Goal: Transaction & Acquisition: Purchase product/service

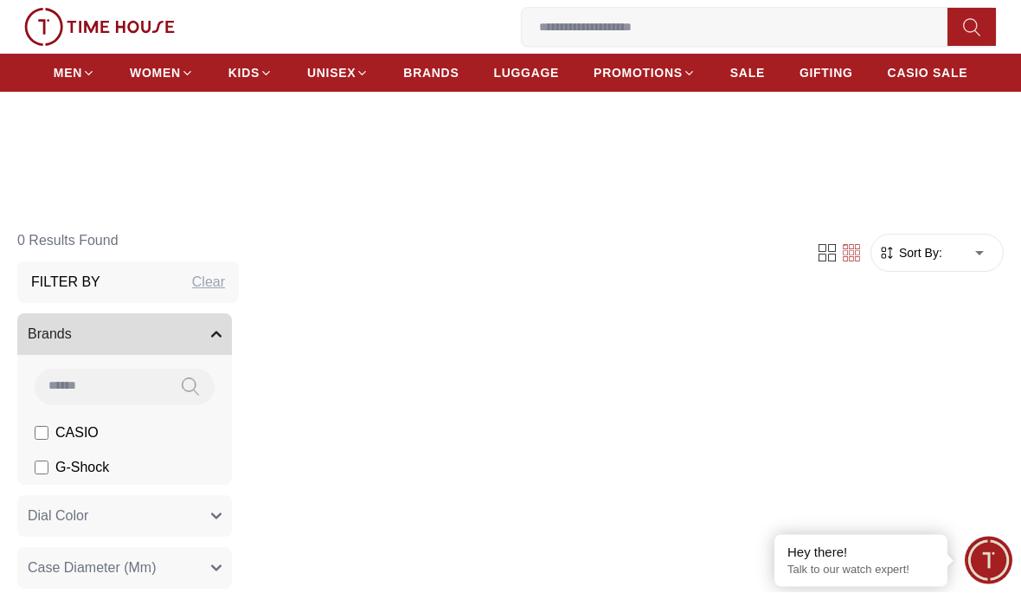
scroll to position [274, 0]
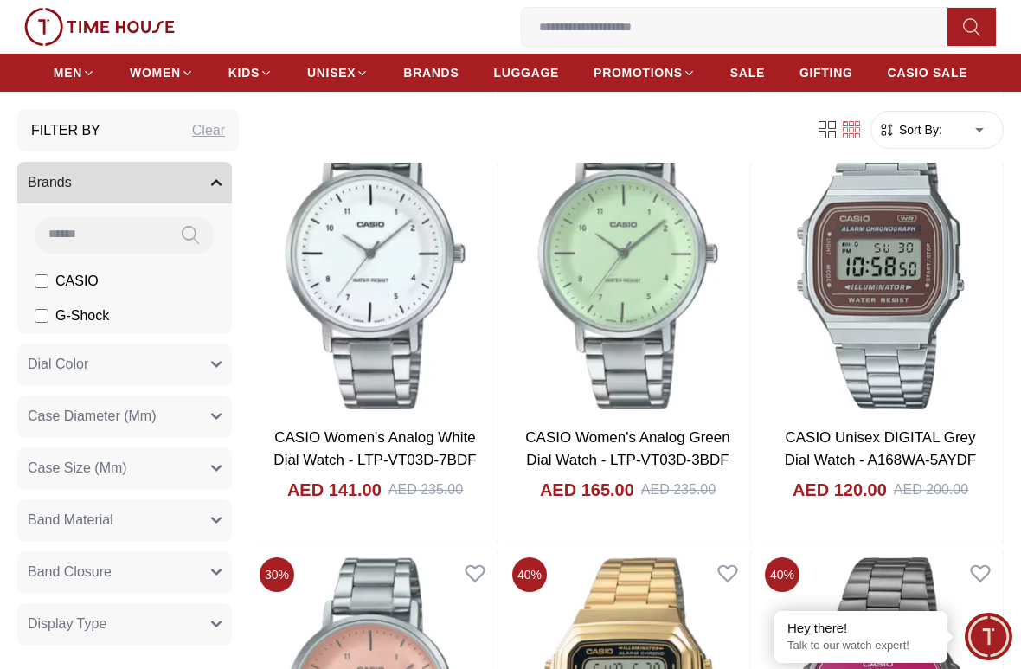
scroll to position [2261, 0]
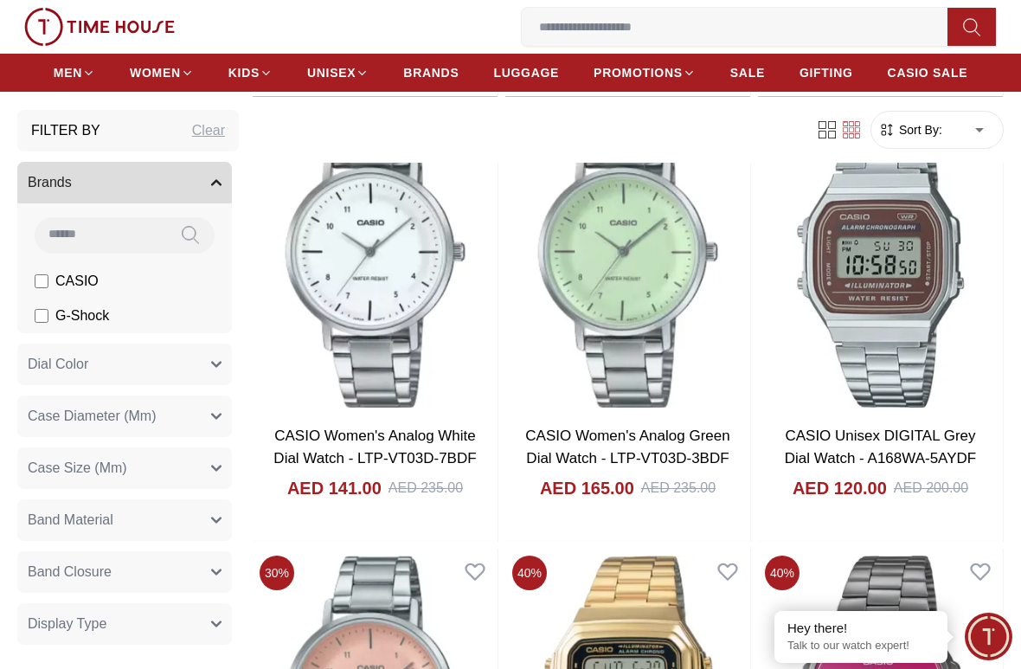
click at [889, 351] on img at bounding box center [880, 260] width 245 height 312
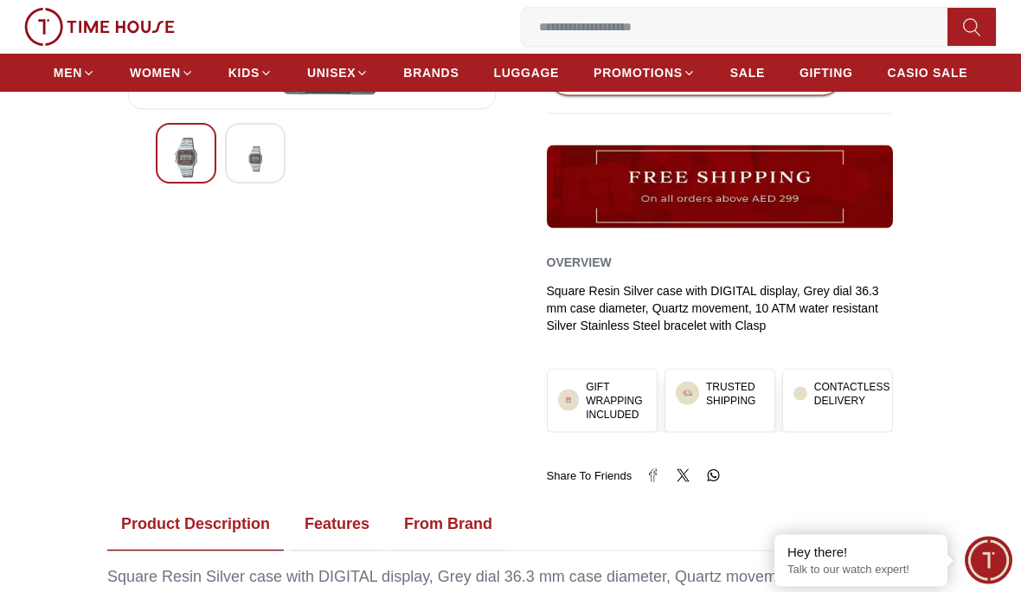
click at [251, 163] on img at bounding box center [255, 159] width 31 height 42
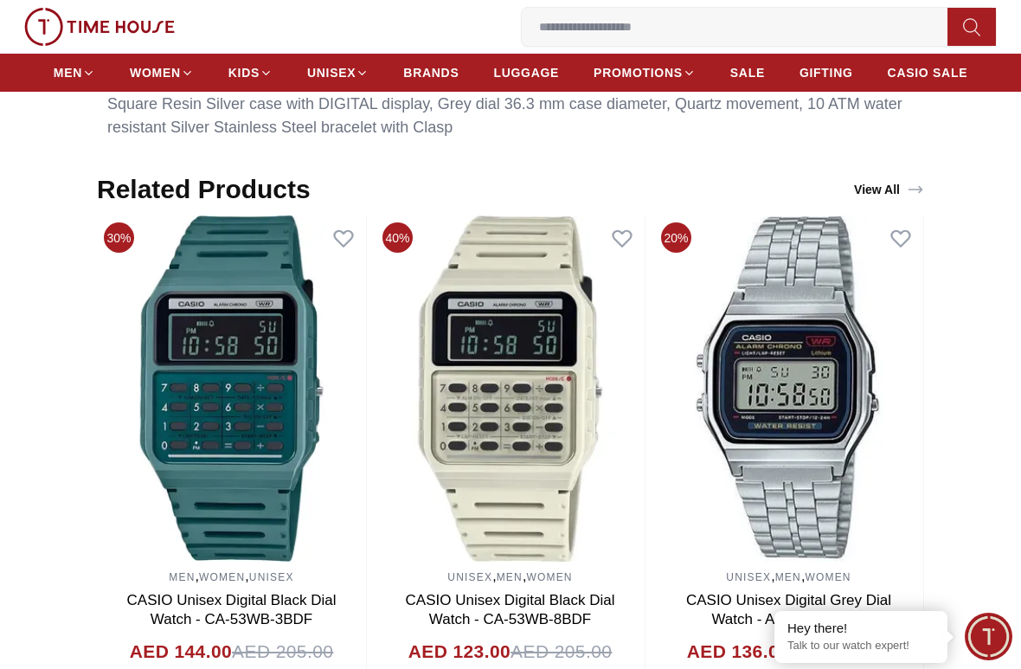
scroll to position [995, 0]
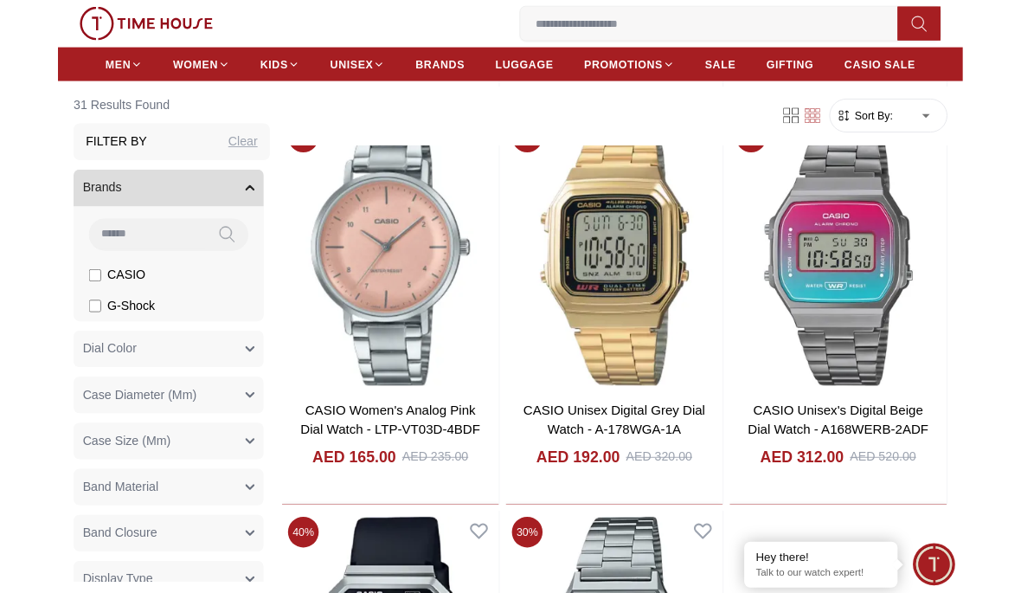
scroll to position [2673, 0]
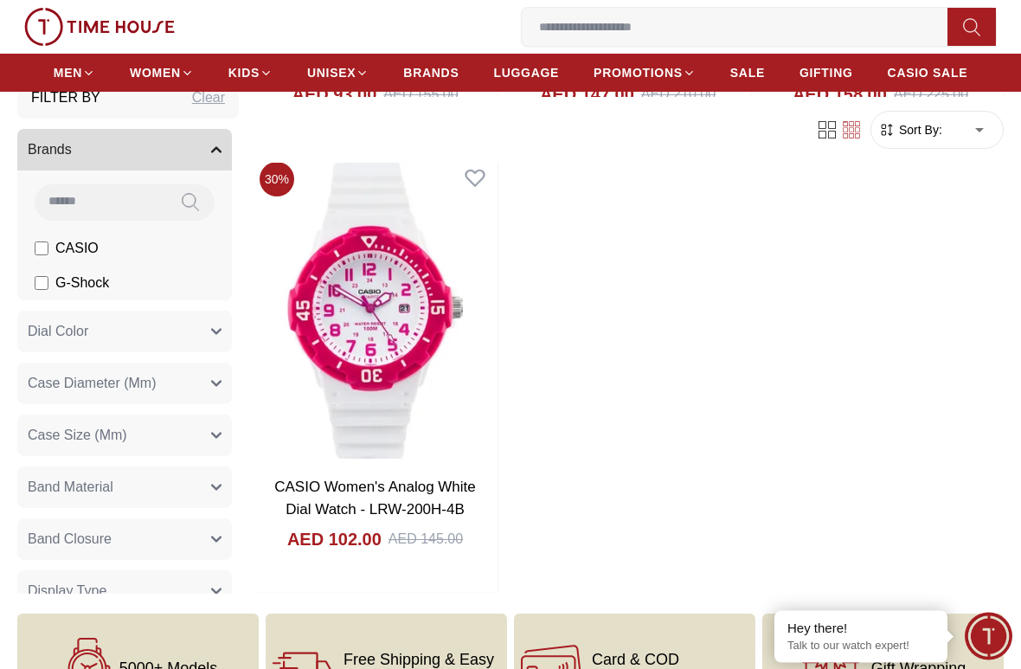
scroll to position [4882, 0]
click at [57, 272] on span "G-Shock" at bounding box center [82, 282] width 54 height 21
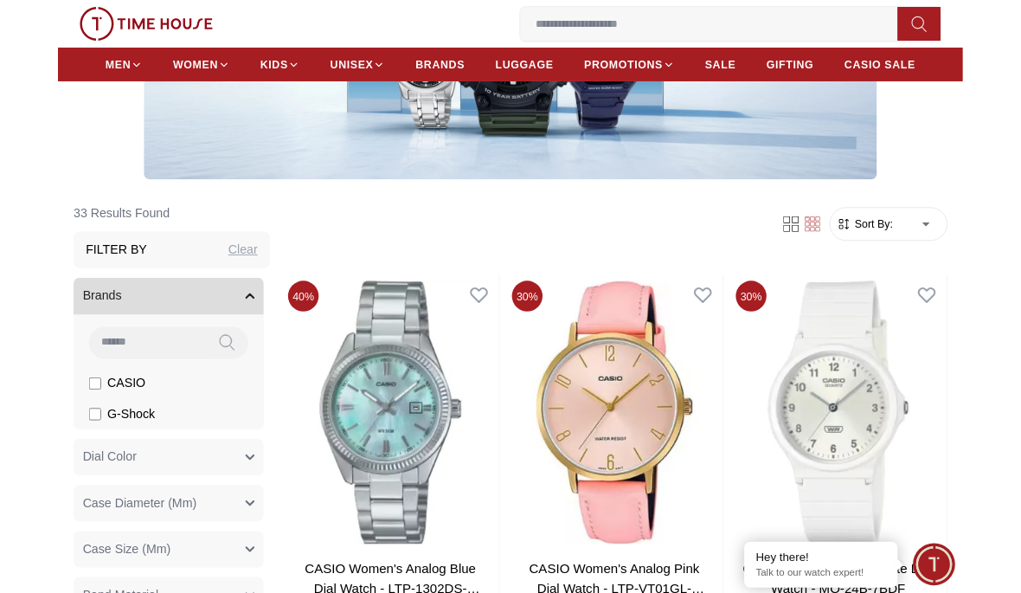
scroll to position [271, 0]
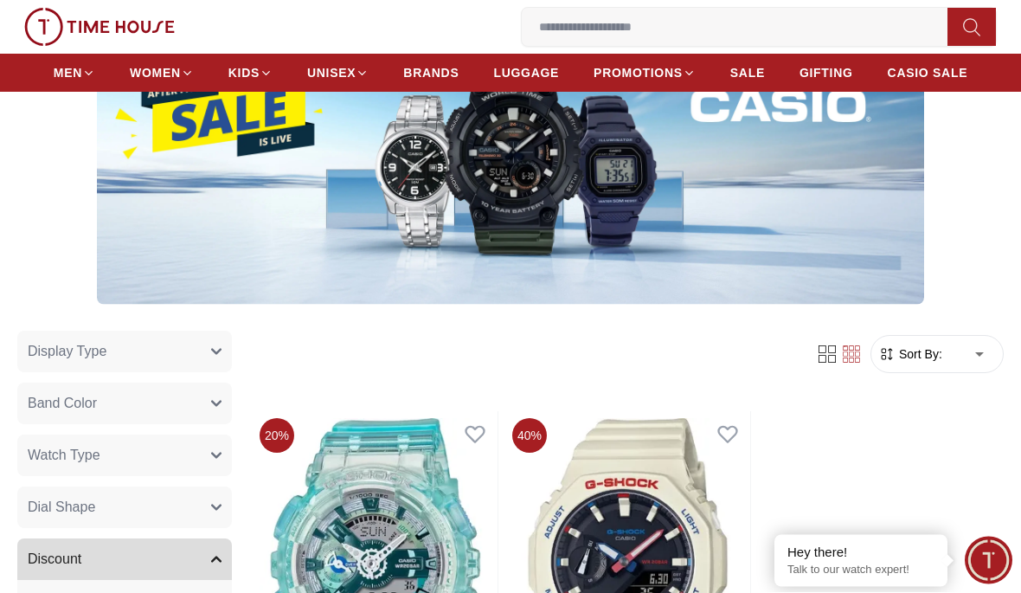
scroll to position [172, 0]
click at [717, 227] on img at bounding box center [510, 159] width 827 height 290
click at [659, 215] on img at bounding box center [510, 159] width 827 height 290
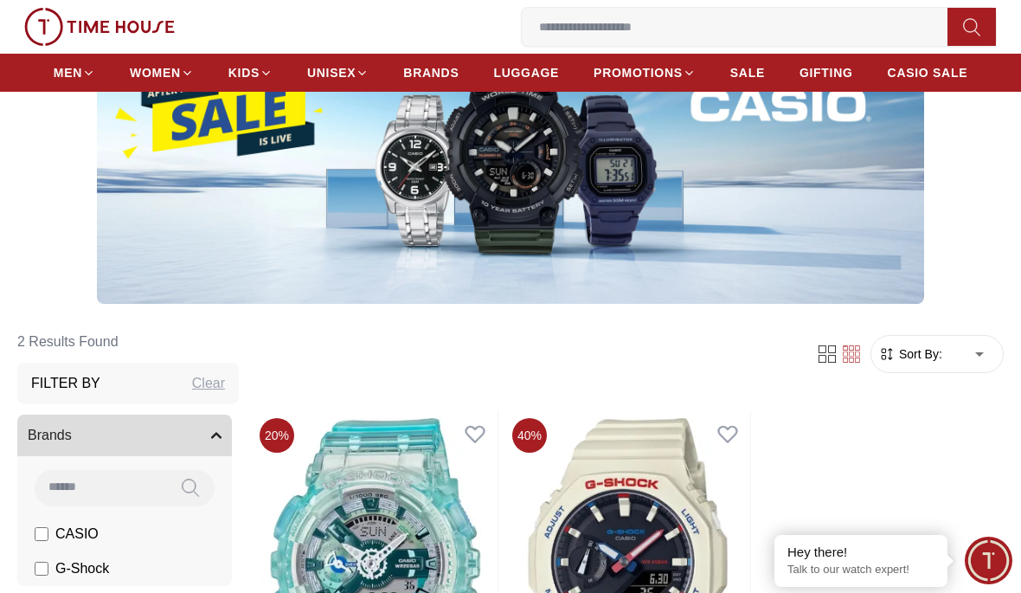
scroll to position [0, 0]
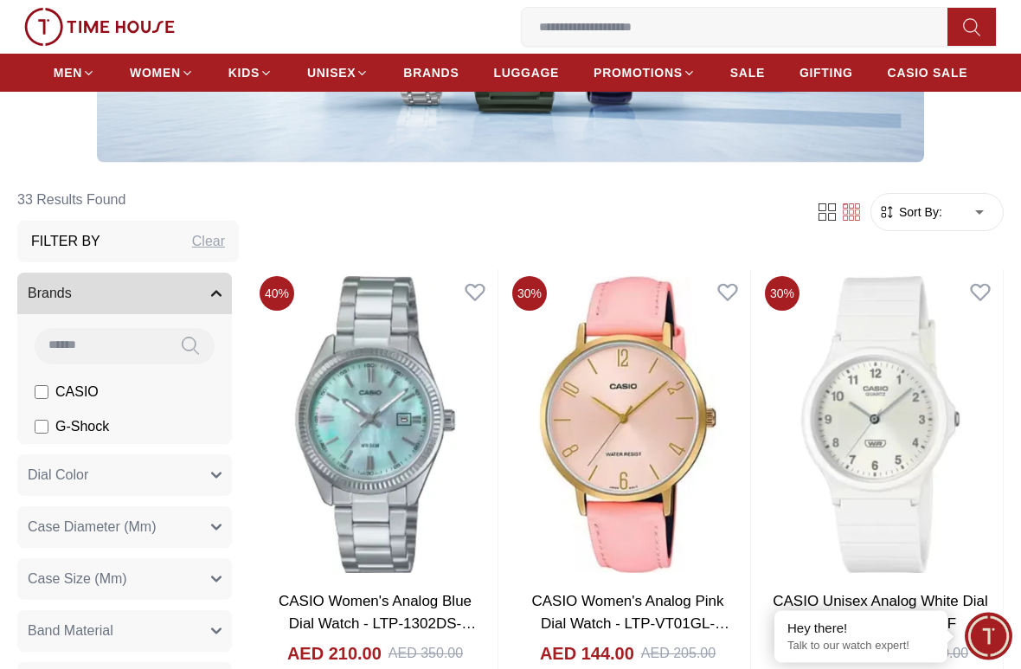
scroll to position [357, 0]
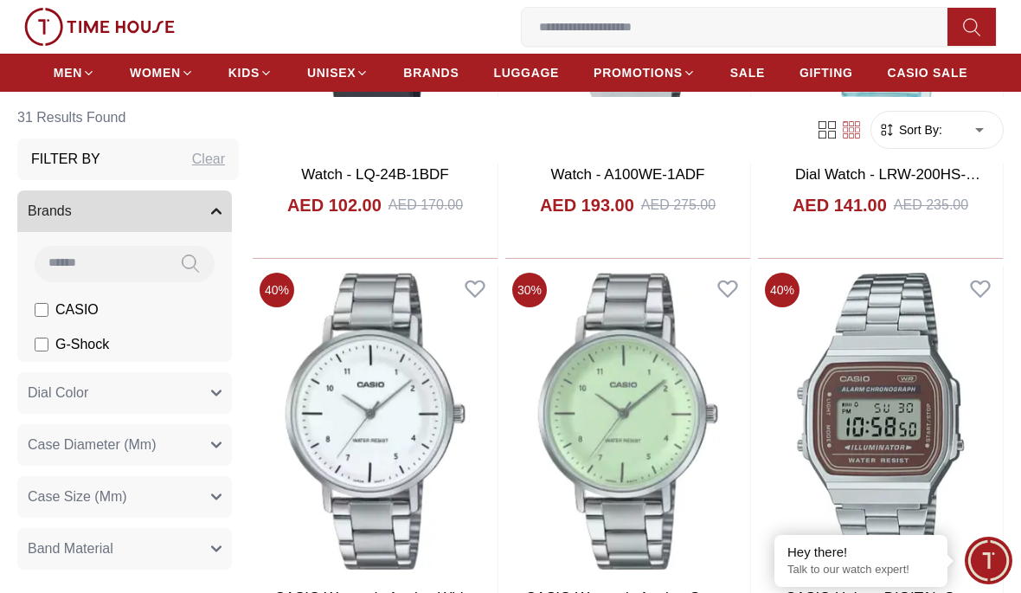
scroll to position [2097, 0]
